Goal: Information Seeking & Learning: Learn about a topic

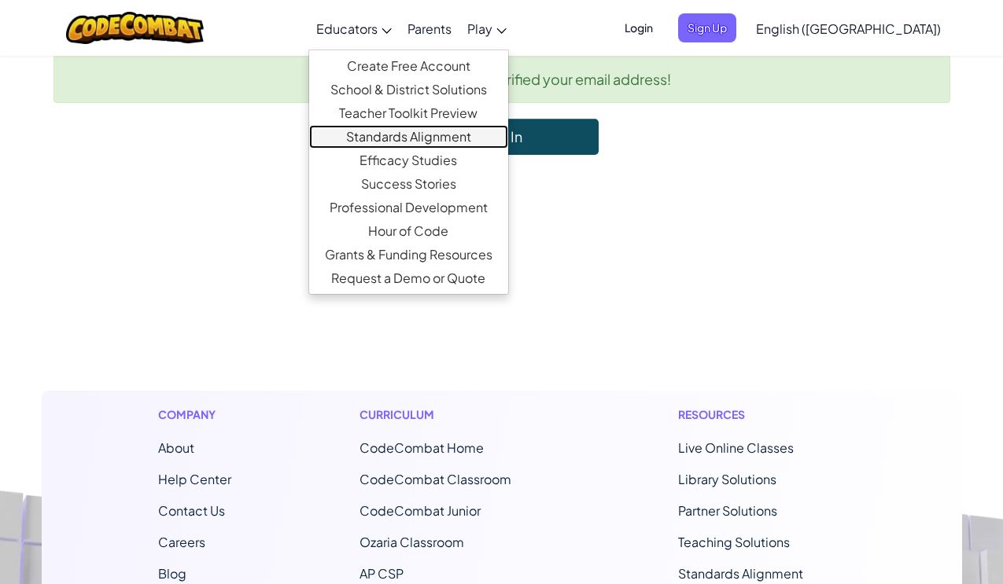
click at [455, 127] on link "Standards Alignment" at bounding box center [408, 137] width 199 height 24
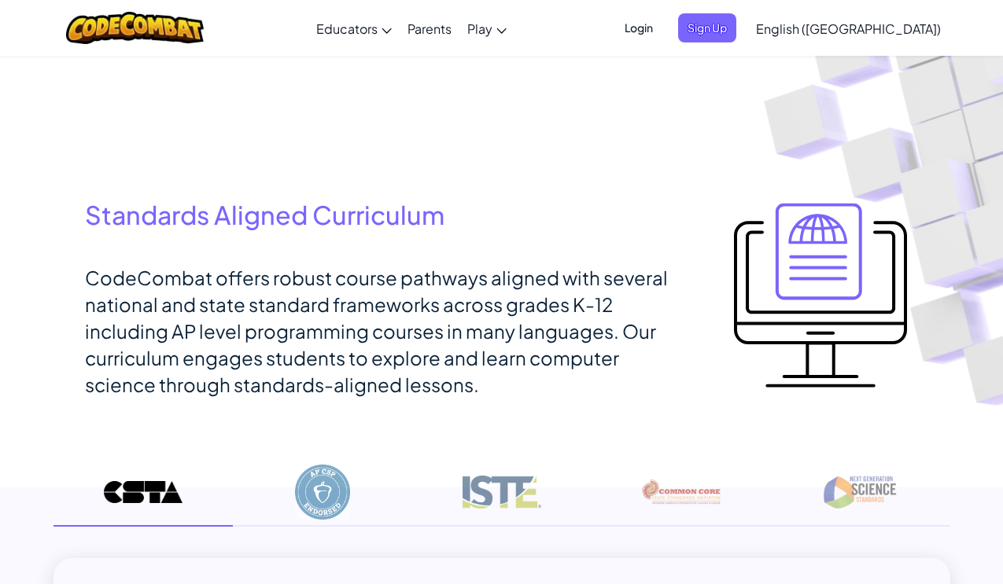
click at [662, 20] on span "Login" at bounding box center [638, 27] width 47 height 29
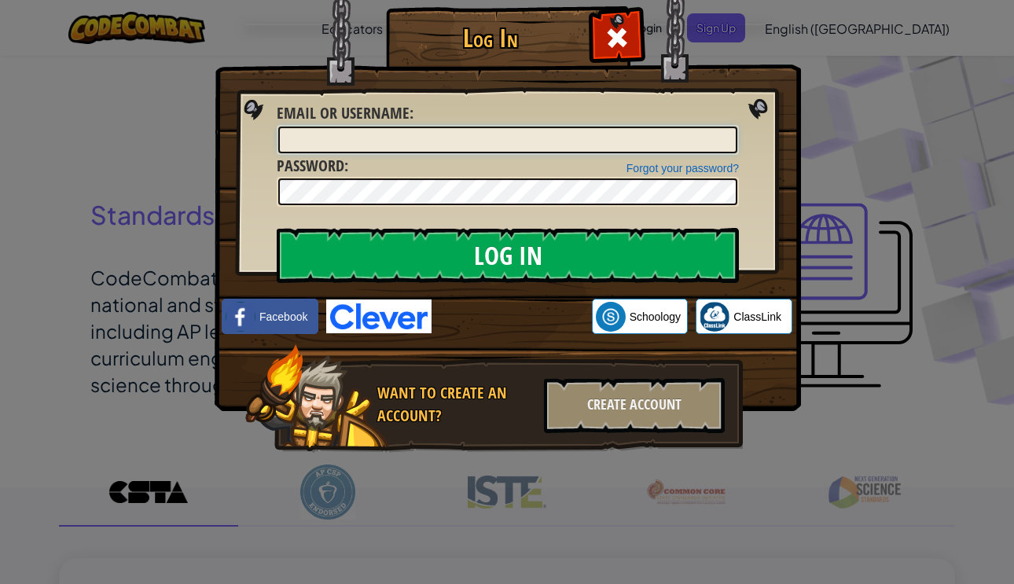
type input "[PERSON_NAME]"
click at [753, 93] on img at bounding box center [508, 183] width 587 height 458
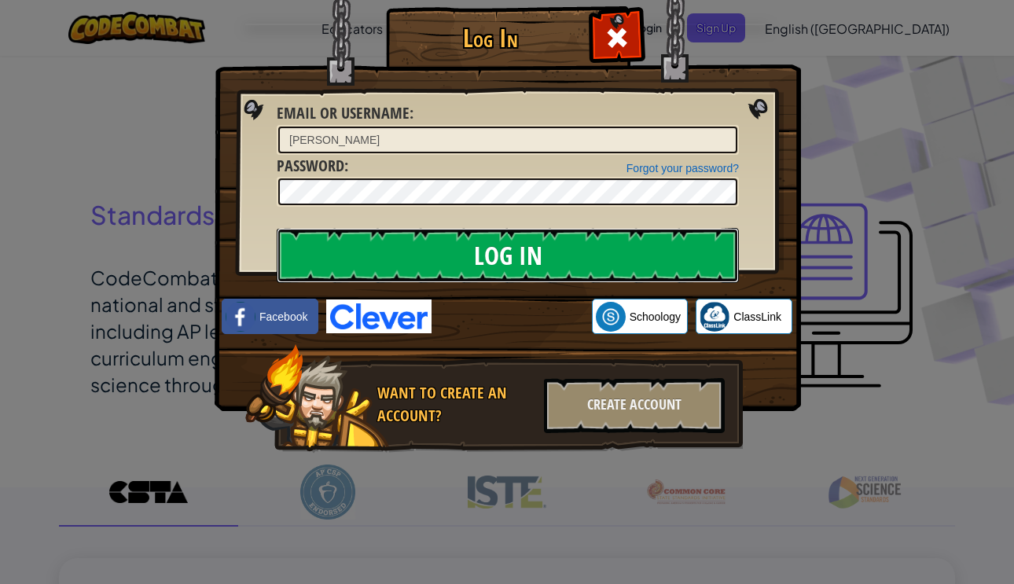
click at [612, 243] on input "Log In" at bounding box center [508, 255] width 462 height 55
